Goal: Find contact information: Find contact information

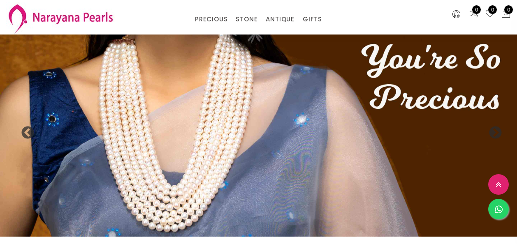
select select "INR"
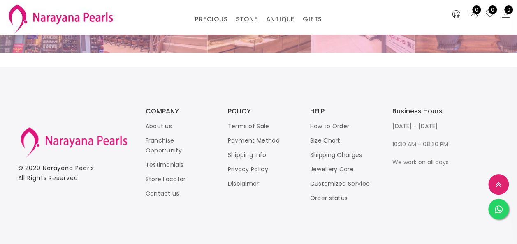
scroll to position [1751, 0]
click at [150, 197] on link "Contact us" at bounding box center [163, 194] width 34 height 8
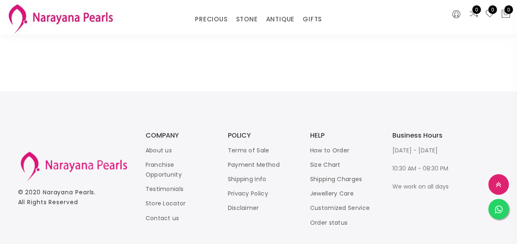
scroll to position [566, 0]
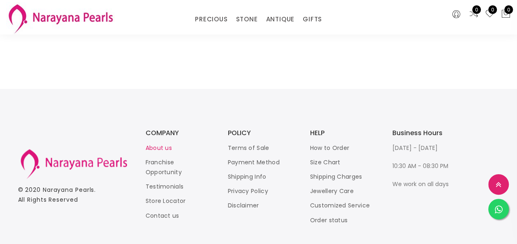
click at [150, 144] on link "About us" at bounding box center [159, 148] width 26 height 8
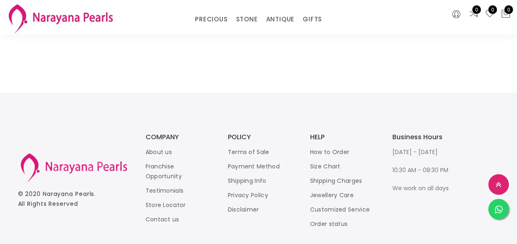
scroll to position [247, 0]
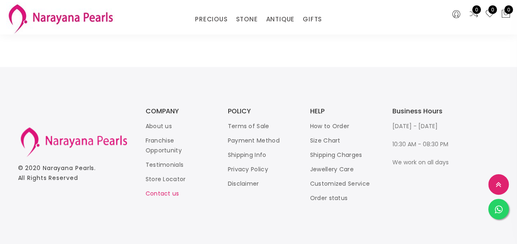
click at [161, 192] on link "Contact us" at bounding box center [163, 194] width 34 height 8
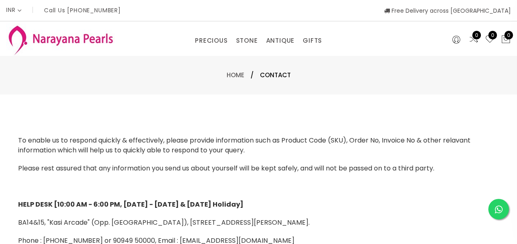
drag, startPoint x: 191, startPoint y: 126, endPoint x: 194, endPoint y: 142, distance: 16.3
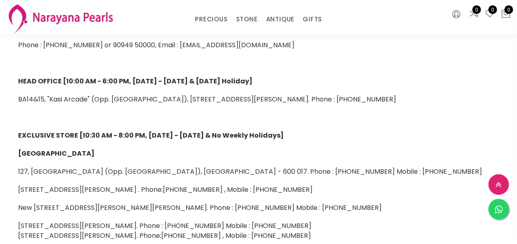
scroll to position [157, 0]
